Goal: Browse casually

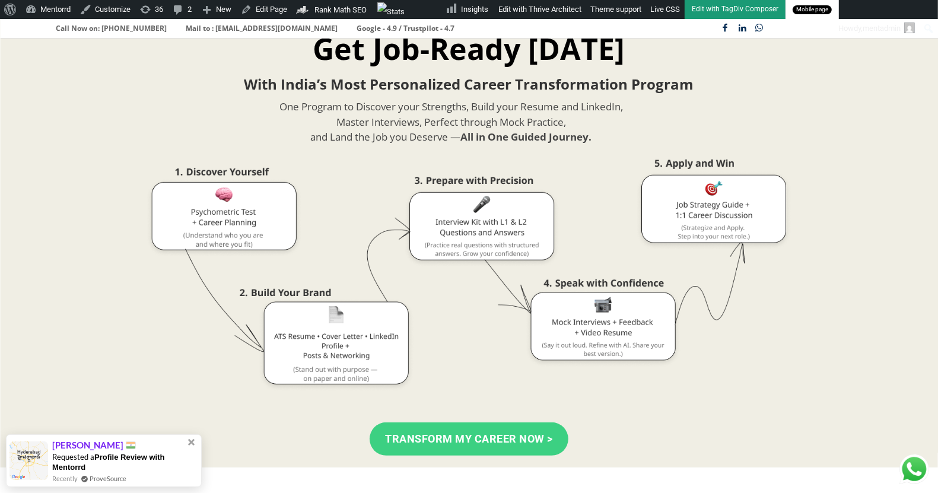
drag, startPoint x: 11, startPoint y: 133, endPoint x: 70, endPoint y: 134, distance: 59.3
